Goal: Task Accomplishment & Management: Manage account settings

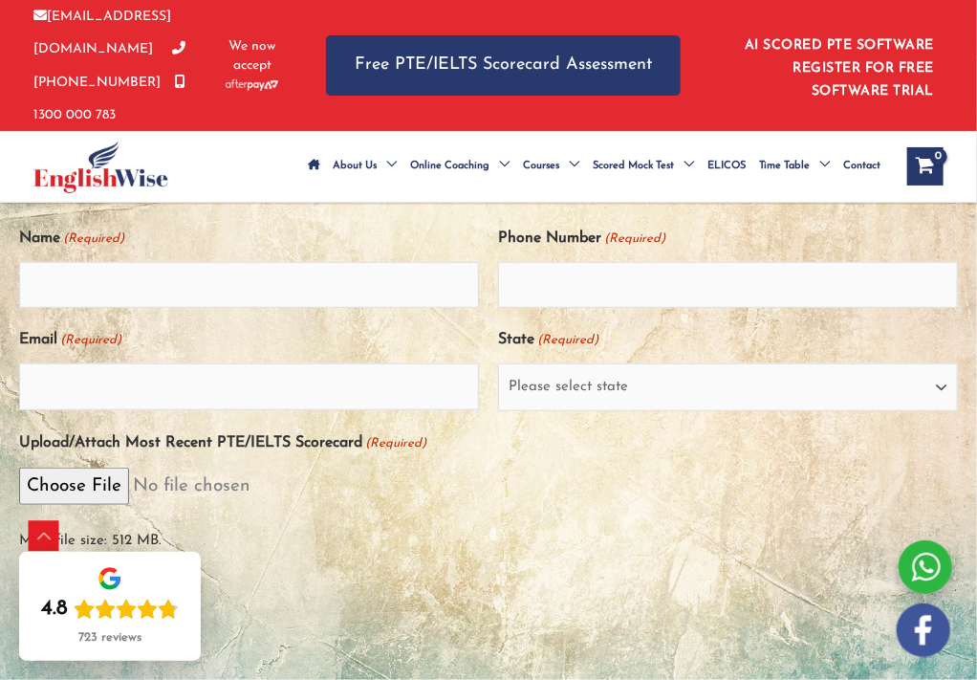
scroll to position [403, 0]
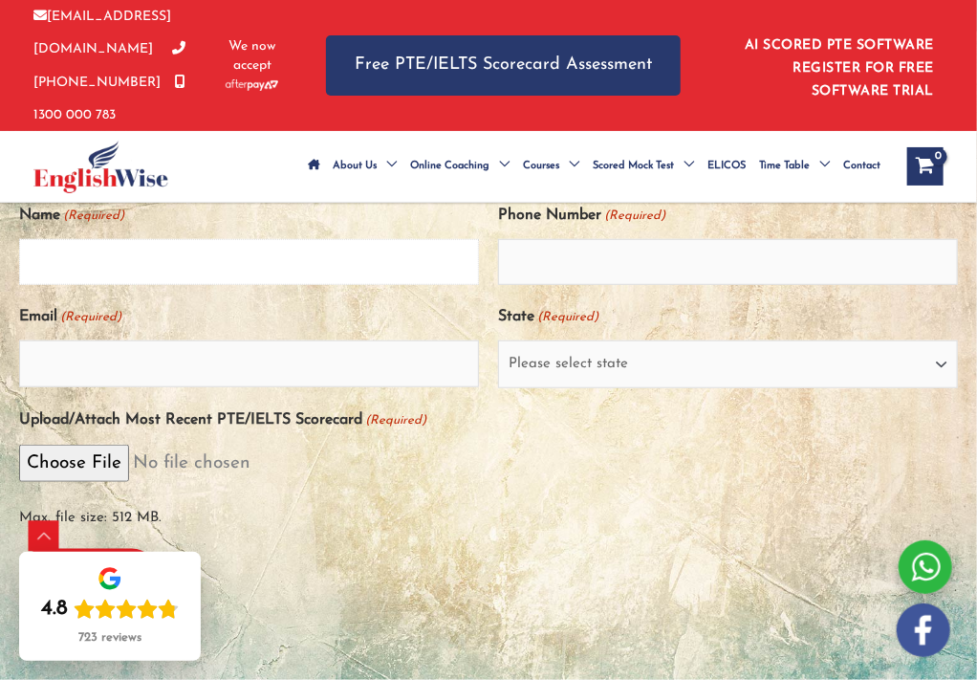
click at [67, 285] on input "Name (Required)" at bounding box center [249, 262] width 460 height 46
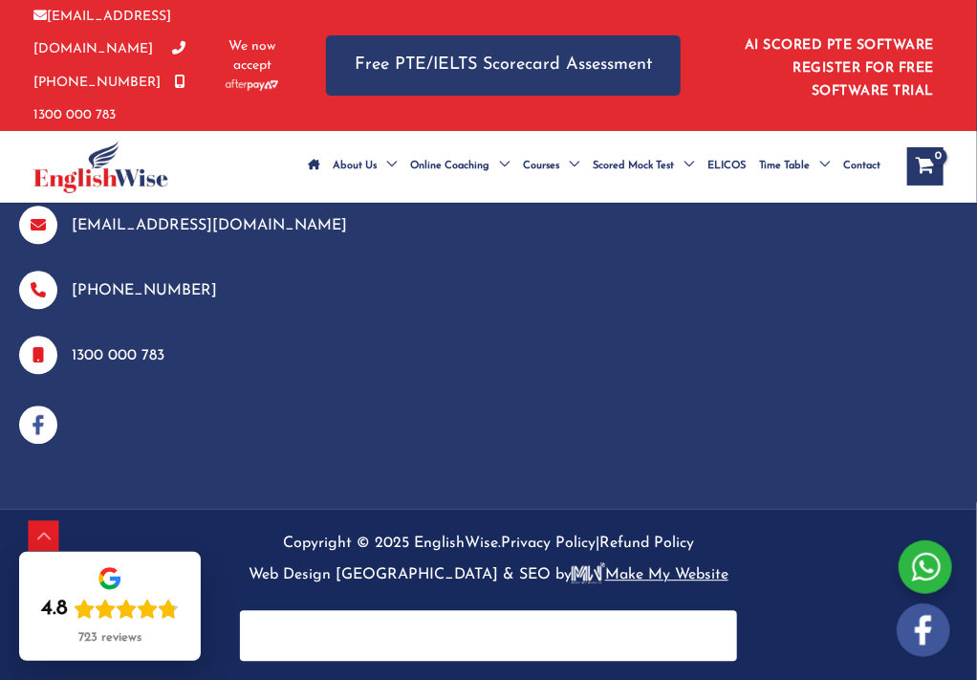
scroll to position [1703, 0]
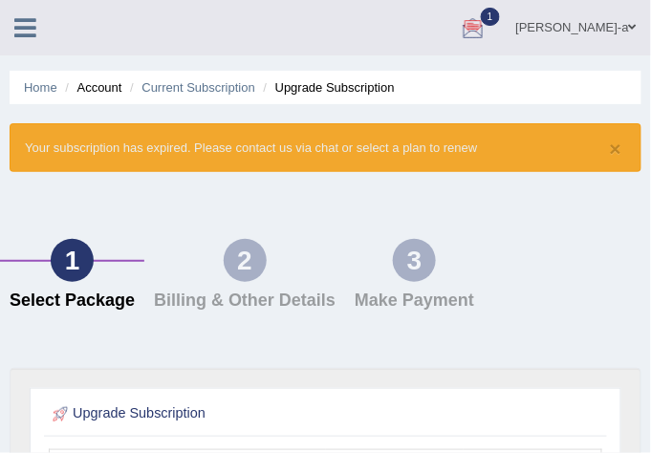
click at [488, 14] on div at bounding box center [473, 28] width 29 height 29
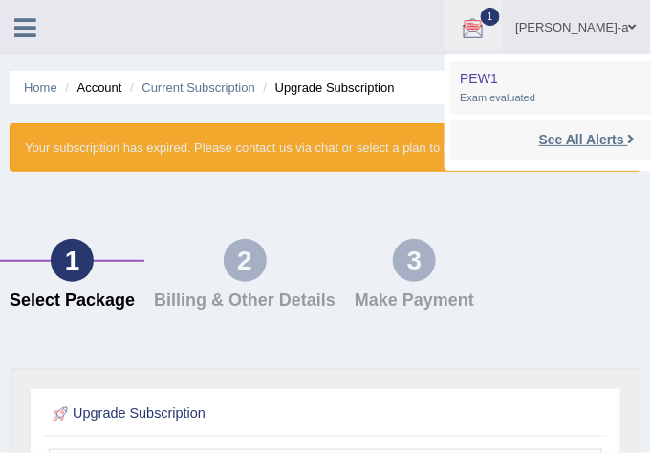
click at [598, 141] on strong "See All Alerts" at bounding box center [581, 139] width 85 height 15
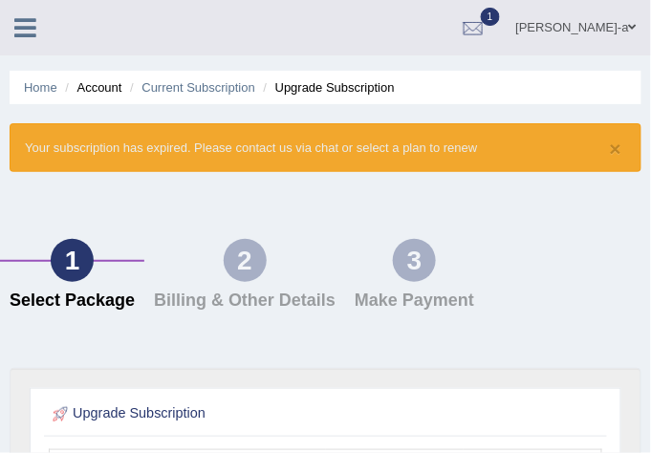
click at [500, 18] on span "1" at bounding box center [490, 17] width 19 height 18
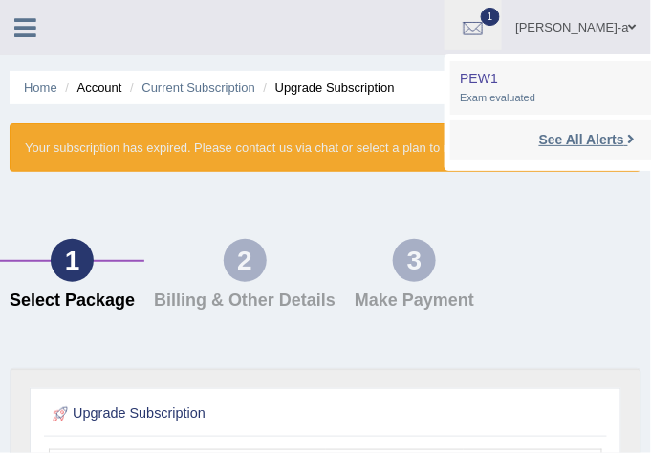
click at [622, 137] on strong "See All Alerts" at bounding box center [581, 139] width 85 height 15
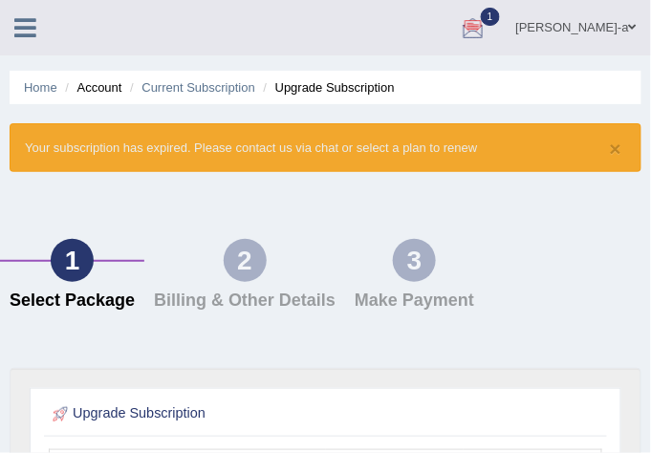
click at [488, 29] on div at bounding box center [473, 28] width 29 height 29
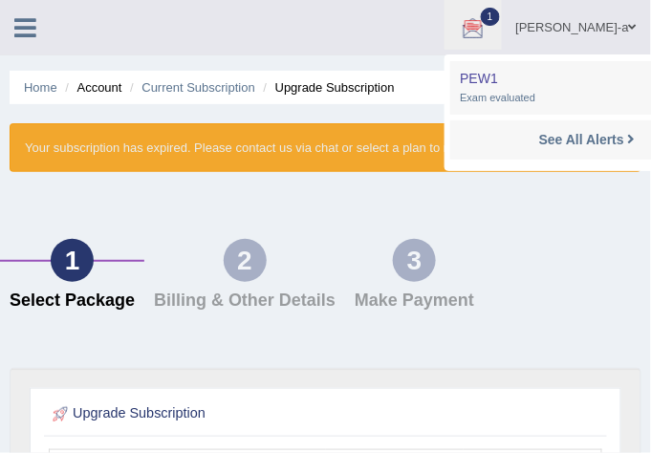
click at [488, 29] on div at bounding box center [473, 28] width 29 height 29
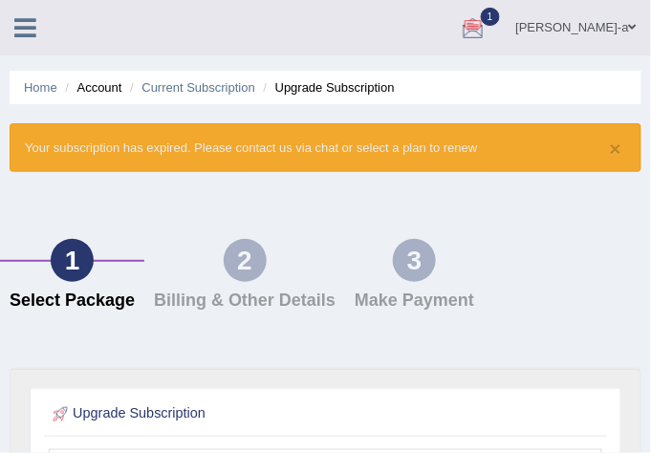
click at [488, 29] on div at bounding box center [473, 28] width 29 height 29
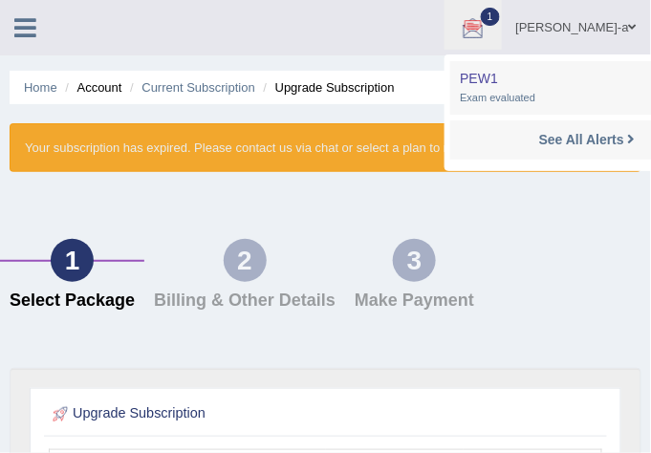
click at [41, 97] on ul "Home Account Current Subscription Upgrade Subscription" at bounding box center [326, 87] width 632 height 33
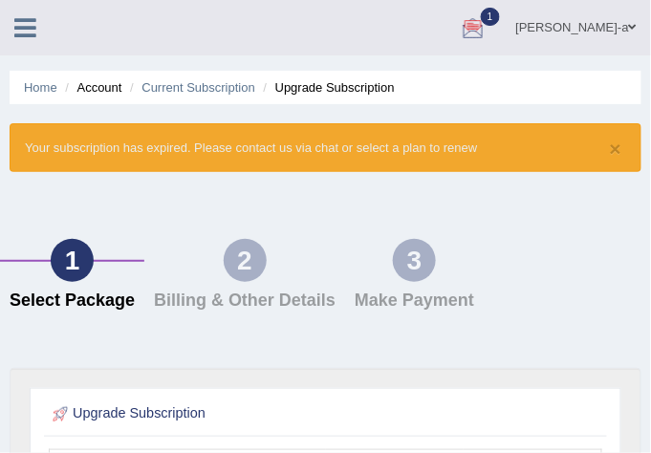
click at [41, 97] on ul "Home Account Current Subscription Upgrade Subscription" at bounding box center [326, 87] width 632 height 33
click at [310, 86] on li "Upgrade Subscription" at bounding box center [327, 87] width 136 height 18
click at [101, 92] on li "Account" at bounding box center [90, 87] width 61 height 18
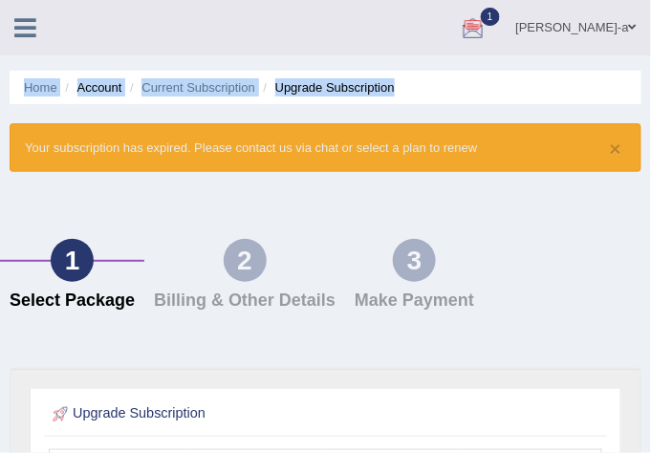
click at [101, 92] on li "Account" at bounding box center [90, 87] width 61 height 18
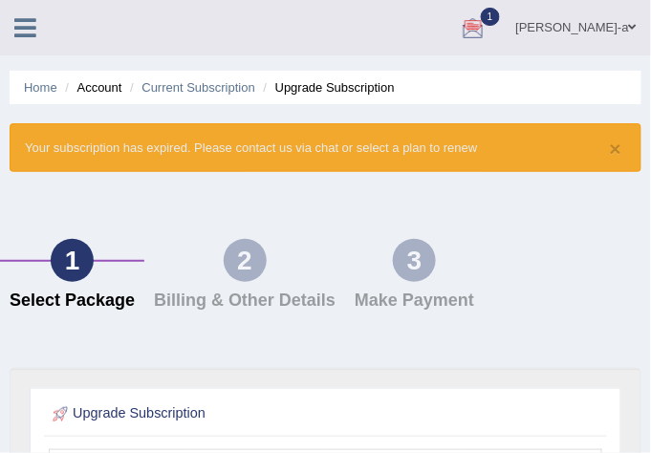
drag, startPoint x: 101, startPoint y: 92, endPoint x: 216, endPoint y: 45, distance: 123.9
click at [216, 45] on ul "Ronel Say-a Toggle navigation Username: sayaronel6 Access Type: Online Subscrip…" at bounding box center [423, 27] width 456 height 54
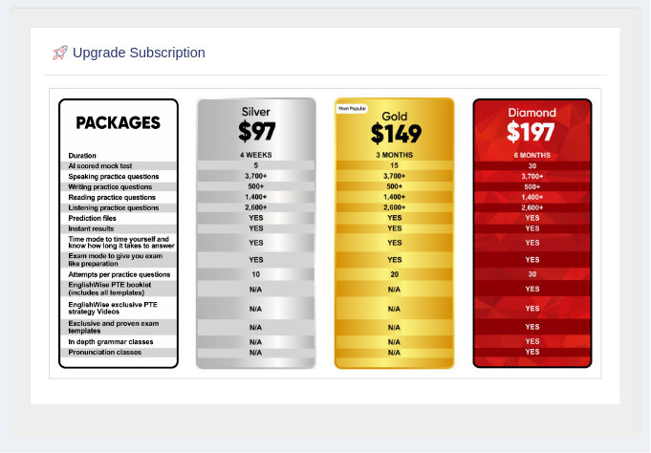
scroll to position [388, 0]
